Goal: Task Accomplishment & Management: Manage account settings

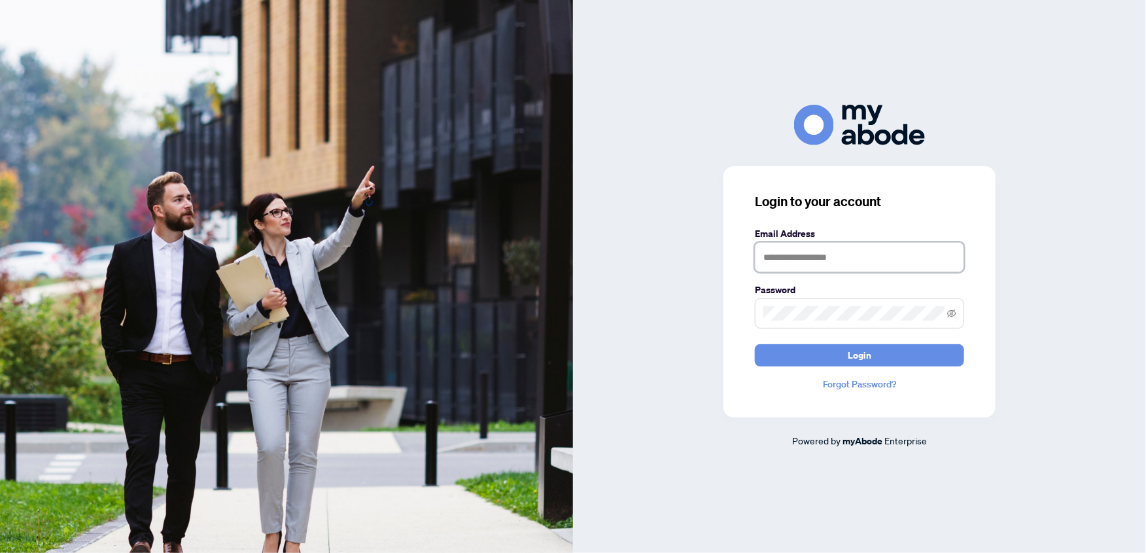
click at [777, 246] on input "text" at bounding box center [859, 257] width 209 height 30
type input "**********"
click at [851, 326] on span at bounding box center [859, 313] width 209 height 30
click at [869, 358] on span "Login" at bounding box center [860, 355] width 24 height 21
click at [692, 315] on div "**********" at bounding box center [859, 276] width 573 height 343
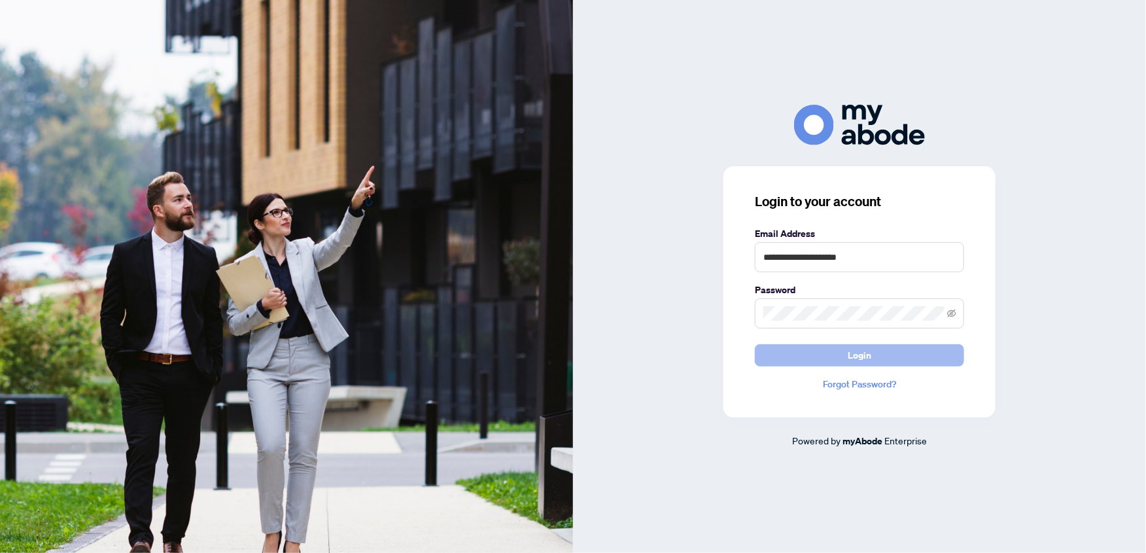
click at [835, 345] on button "Login" at bounding box center [859, 355] width 209 height 22
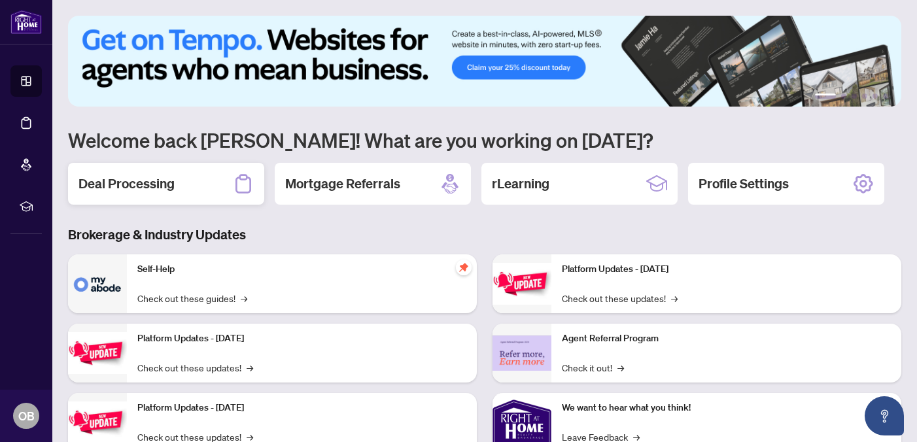
click at [141, 194] on div "Deal Processing" at bounding box center [166, 184] width 196 height 42
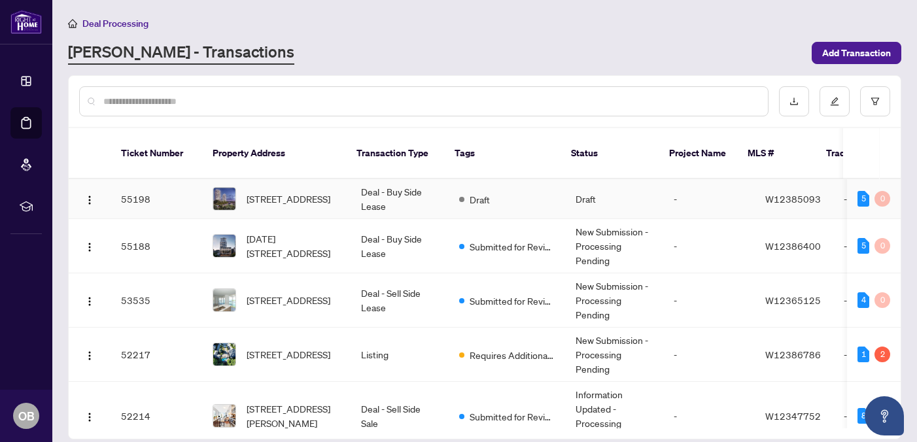
click at [307, 193] on span "[STREET_ADDRESS]" at bounding box center [289, 199] width 84 height 14
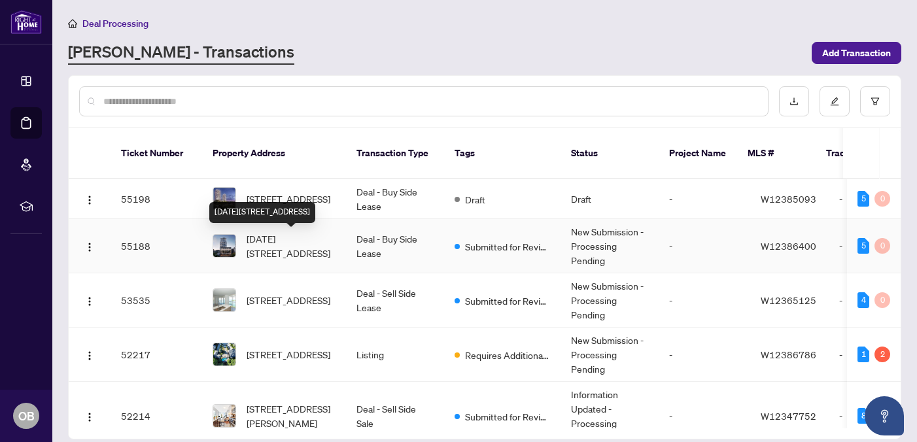
click at [290, 246] on span "[DATE][STREET_ADDRESS]" at bounding box center [291, 246] width 89 height 29
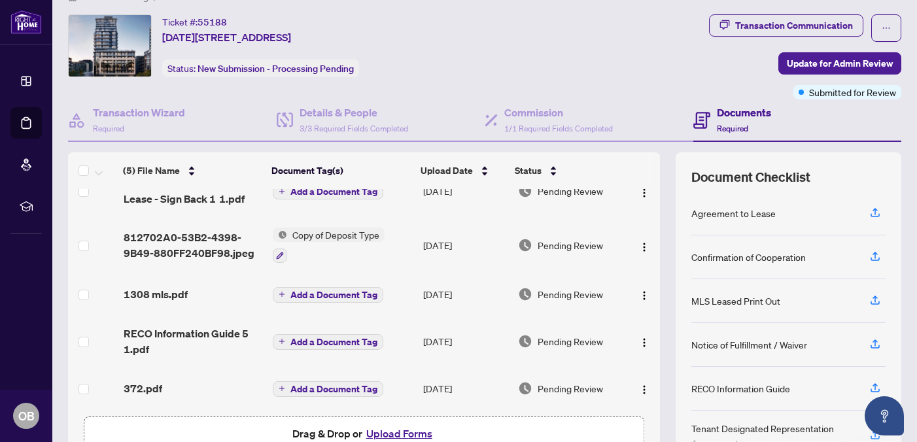
scroll to position [105, 0]
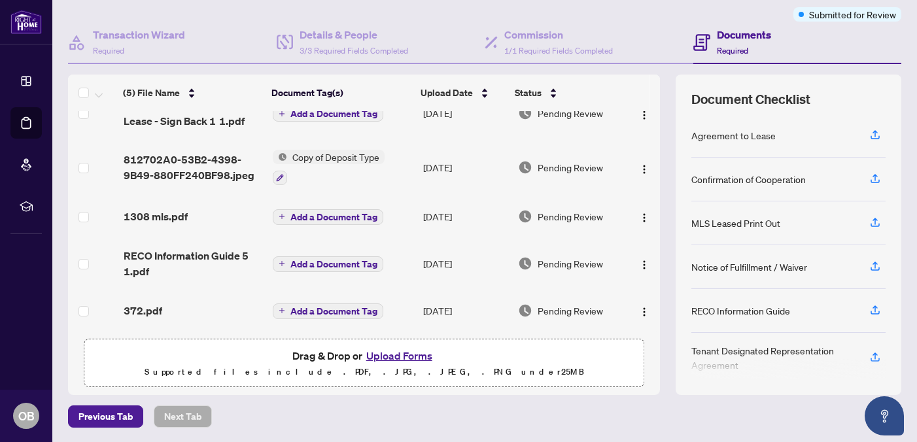
click at [408, 353] on button "Upload Forms" at bounding box center [399, 355] width 74 height 17
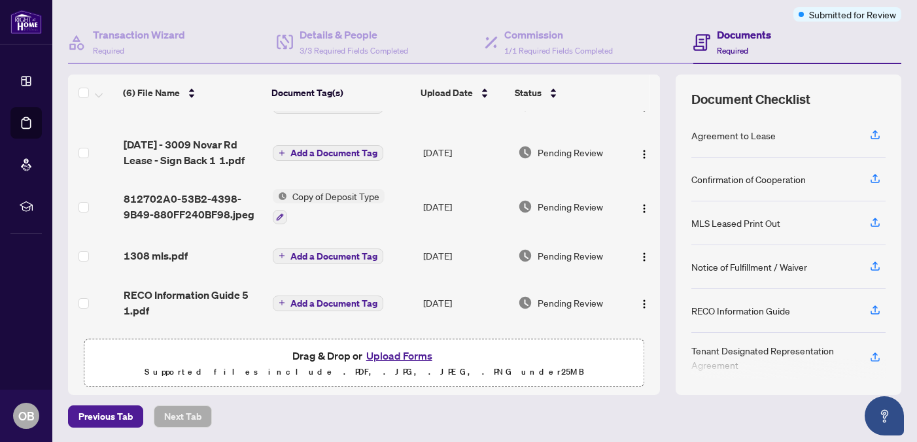
scroll to position [0, 0]
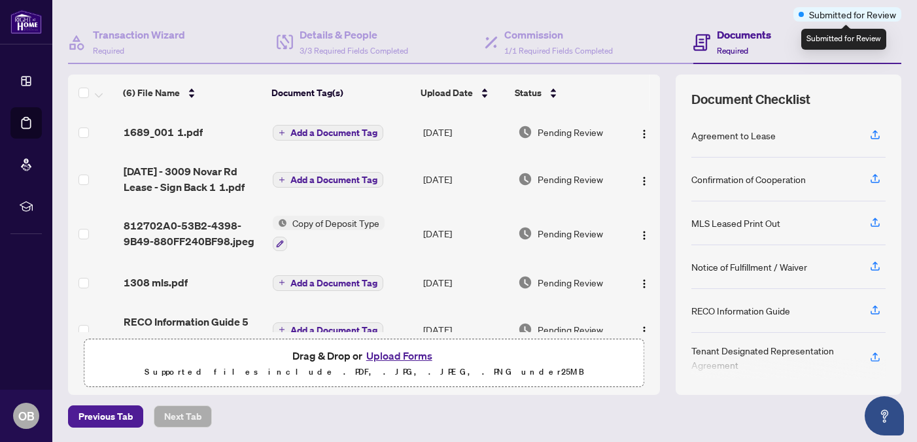
click at [831, 14] on span "Submitted for Review" at bounding box center [852, 14] width 87 height 14
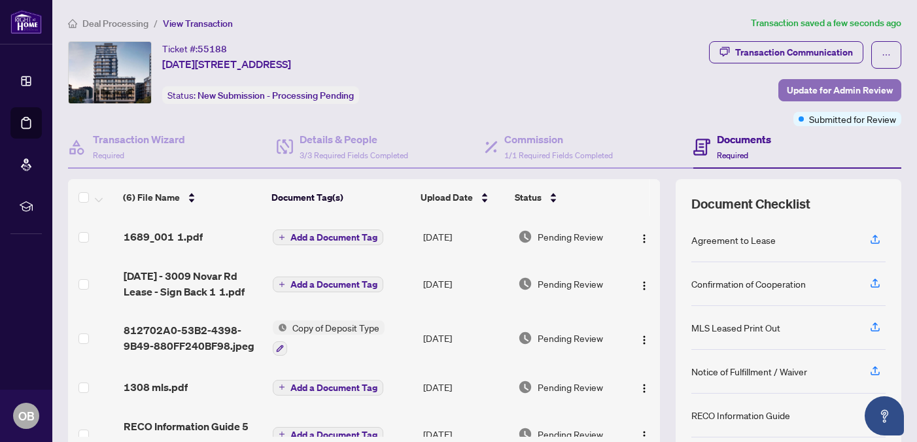
click at [830, 88] on span "Update for Admin Review" at bounding box center [840, 90] width 106 height 21
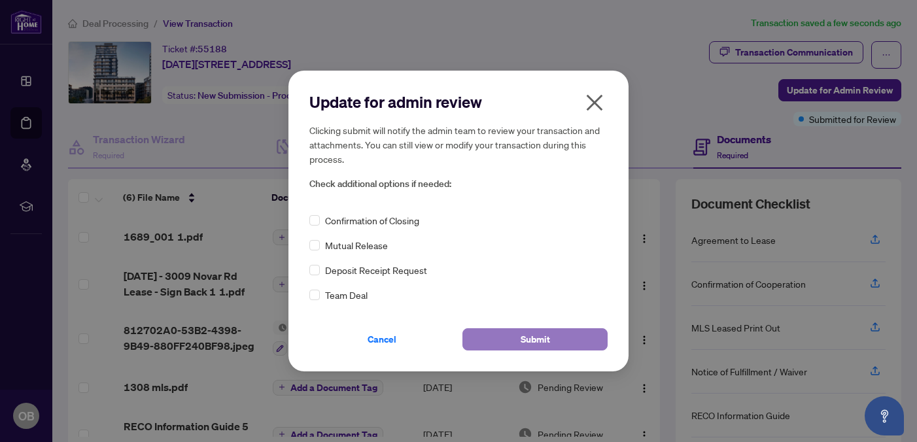
click at [526, 341] on span "Submit" at bounding box center [535, 339] width 29 height 21
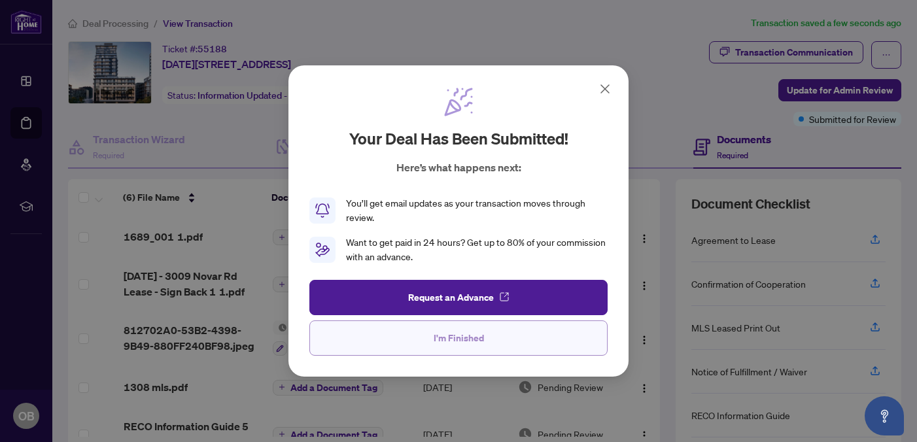
click at [461, 338] on span "I'm Finished" at bounding box center [459, 338] width 50 height 21
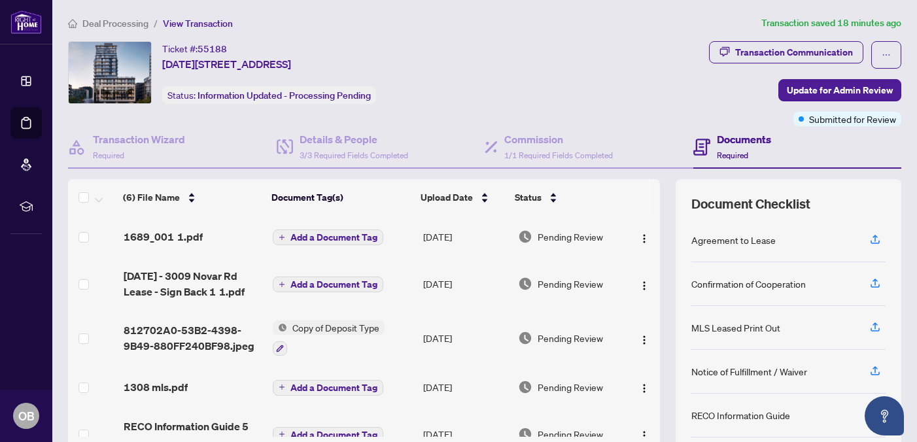
click at [224, 301] on td "[DATE] - 3009 Novar Rd Lease - Sign Back 1 1.pdf" at bounding box center [192, 284] width 149 height 52
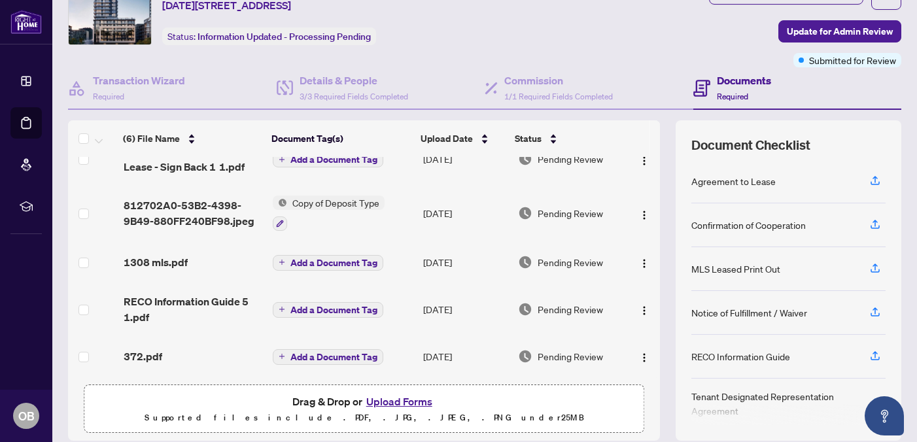
scroll to position [105, 0]
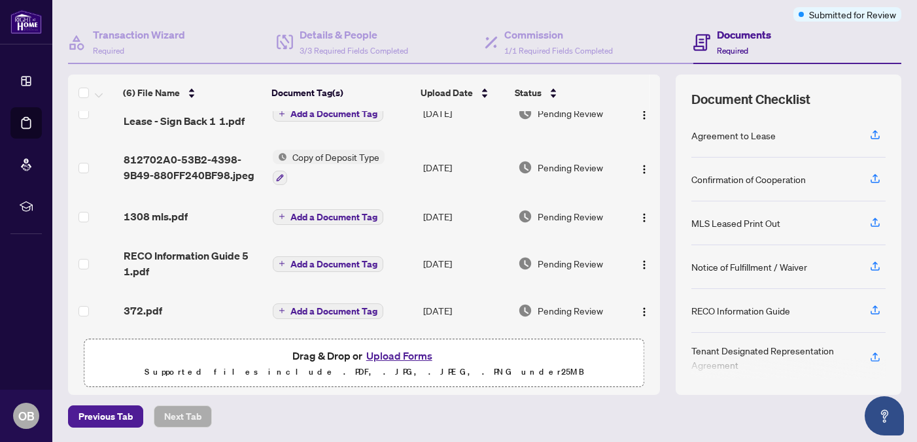
click at [404, 354] on button "Upload Forms" at bounding box center [399, 355] width 74 height 17
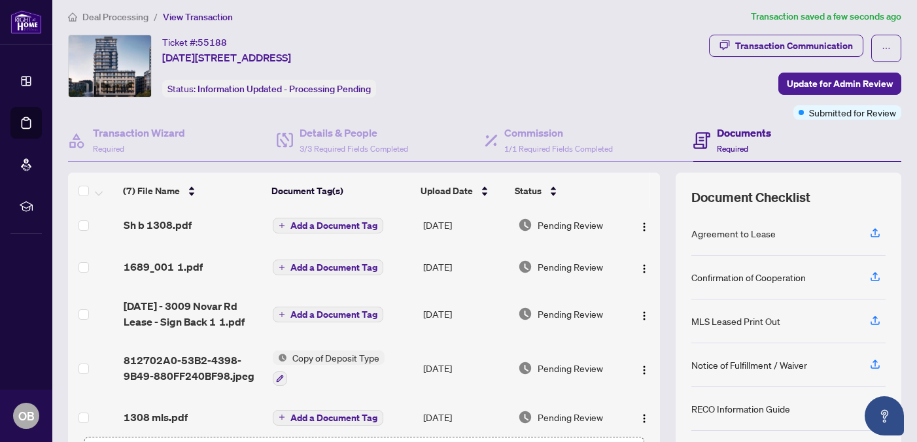
scroll to position [0, 0]
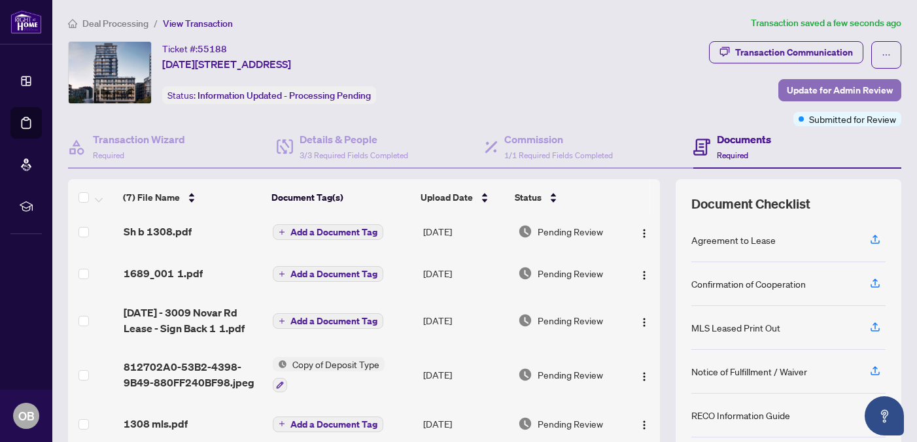
click at [820, 90] on span "Update for Admin Review" at bounding box center [840, 90] width 106 height 21
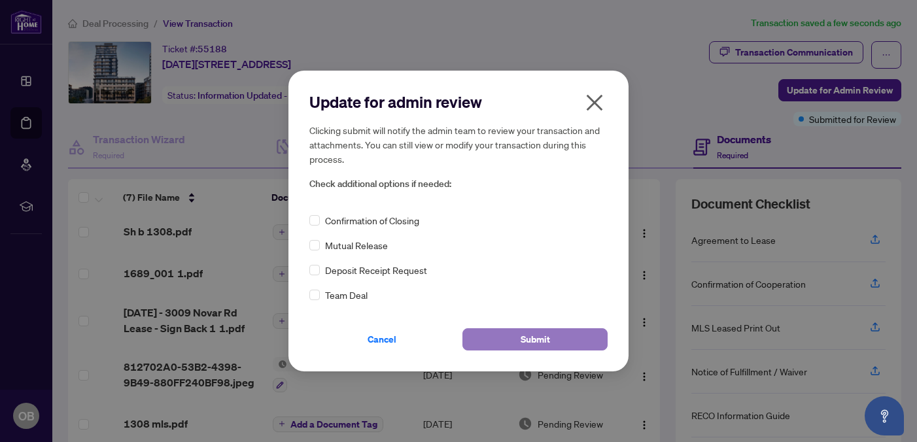
click at [511, 337] on button "Submit" at bounding box center [534, 339] width 145 height 22
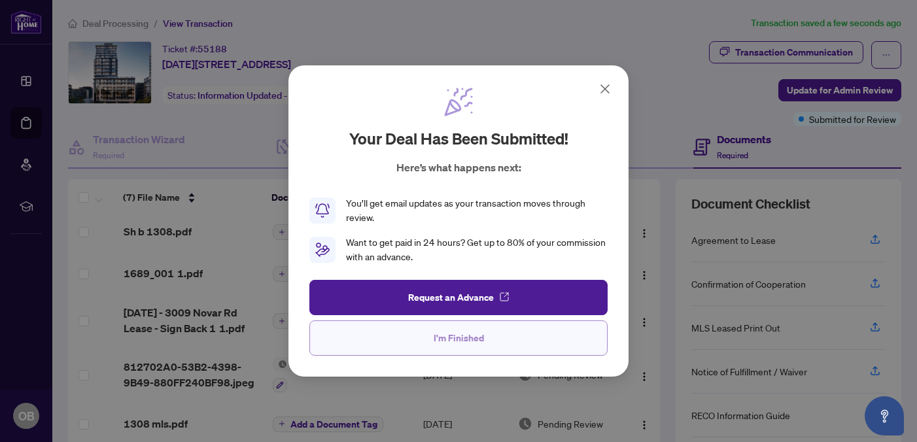
click at [466, 345] on span "I'm Finished" at bounding box center [459, 338] width 50 height 21
